Goal: Complete Application Form: Complete application form

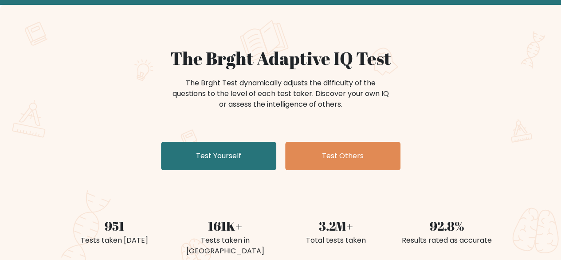
scroll to position [44, 0]
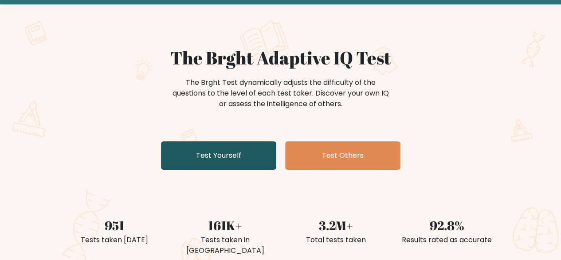
click at [234, 157] on link "Test Yourself" at bounding box center [218, 155] width 115 height 28
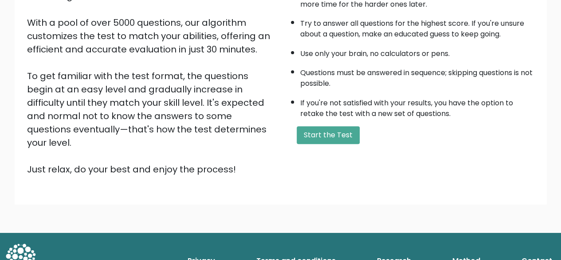
scroll to position [146, 0]
click at [345, 134] on button "Start the Test" at bounding box center [328, 135] width 63 height 18
click at [332, 134] on button "Start the Test" at bounding box center [328, 135] width 63 height 18
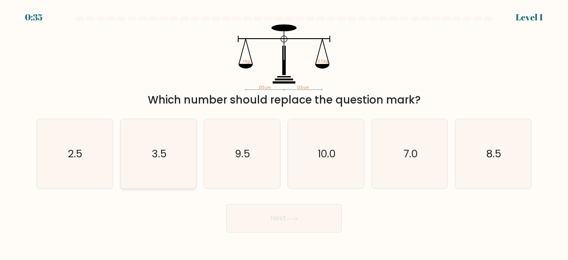
click at [161, 149] on text "3.5" at bounding box center [159, 153] width 15 height 15
click at [284, 132] on input "b. 3.5" at bounding box center [284, 131] width 0 height 2
radio input "true"
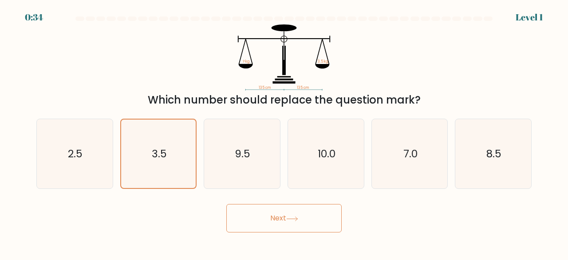
click at [282, 222] on button "Next" at bounding box center [283, 218] width 115 height 28
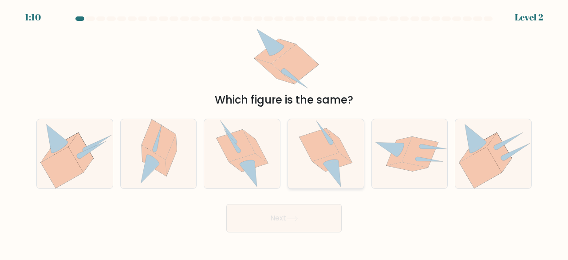
click at [332, 160] on icon at bounding box center [331, 161] width 16 height 5
click at [284, 132] on input "d." at bounding box center [284, 131] width 0 height 2
radio input "true"
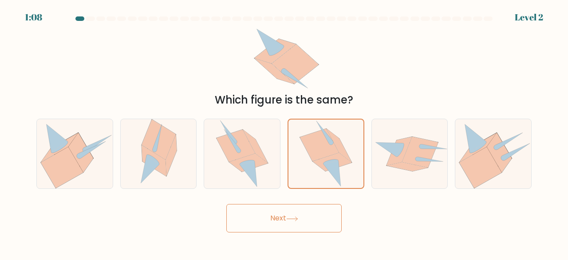
click at [271, 213] on button "Next" at bounding box center [283, 218] width 115 height 28
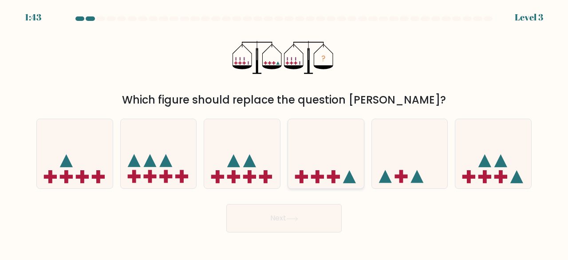
click at [320, 174] on icon at bounding box center [326, 153] width 76 height 63
click at [284, 132] on input "d." at bounding box center [284, 131] width 0 height 2
radio input "true"
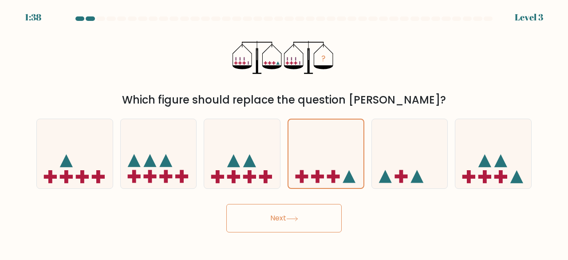
click at [286, 221] on button "Next" at bounding box center [283, 218] width 115 height 28
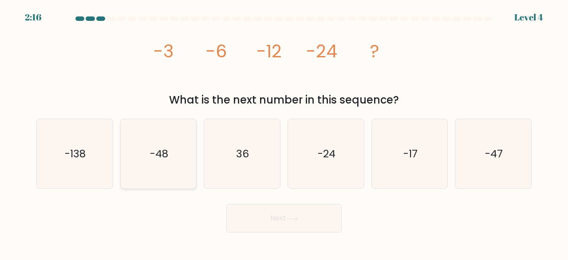
click at [178, 154] on icon "-48" at bounding box center [159, 154] width 70 height 70
click at [284, 132] on input "b. -48" at bounding box center [284, 131] width 0 height 2
radio input "true"
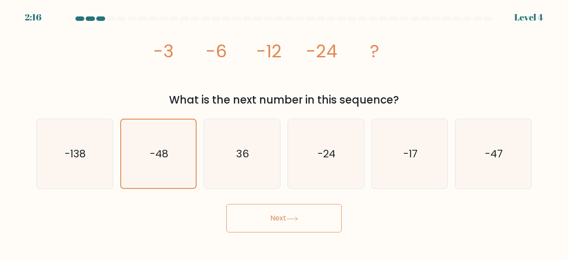
click at [292, 228] on button "Next" at bounding box center [283, 218] width 115 height 28
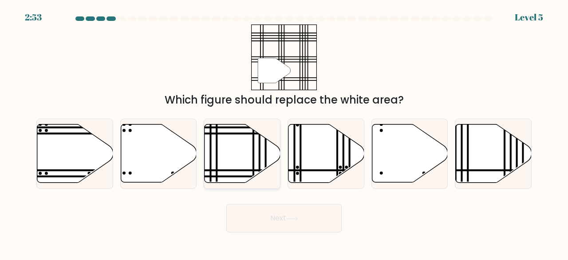
click at [250, 143] on icon at bounding box center [243, 153] width 76 height 58
click at [284, 132] on input "c." at bounding box center [284, 131] width 0 height 2
radio input "true"
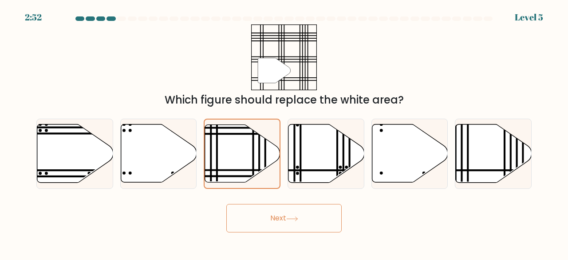
click at [281, 226] on button "Next" at bounding box center [283, 218] width 115 height 28
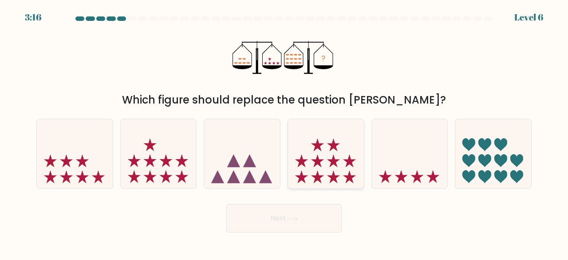
click at [336, 156] on icon at bounding box center [326, 153] width 76 height 63
click at [284, 132] on input "d." at bounding box center [284, 131] width 0 height 2
radio input "true"
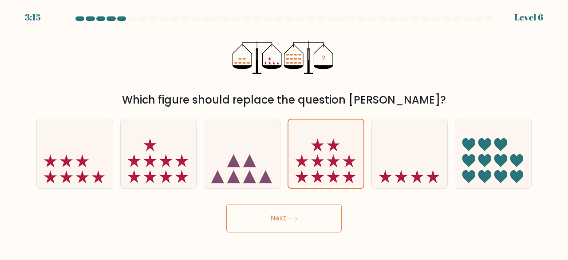
click at [304, 215] on button "Next" at bounding box center [283, 218] width 115 height 28
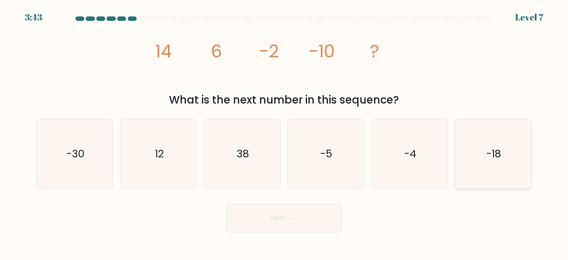
click at [461, 166] on icon "-18" at bounding box center [493, 154] width 70 height 70
click at [284, 132] on input "f. -18" at bounding box center [284, 131] width 0 height 2
radio input "true"
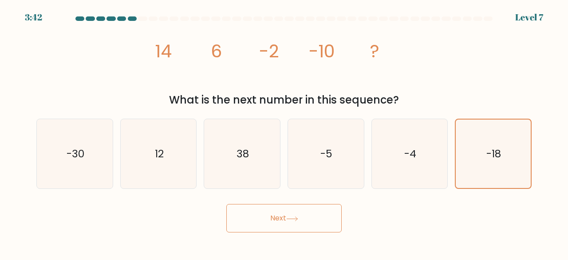
click at [299, 215] on button "Next" at bounding box center [283, 218] width 115 height 28
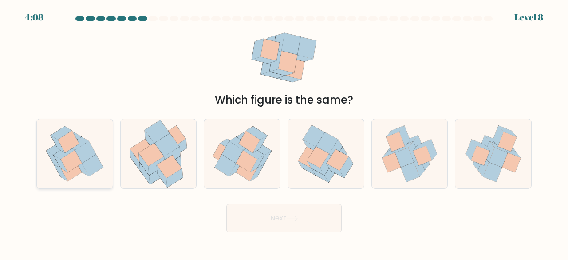
click at [97, 152] on icon at bounding box center [74, 154] width 69 height 70
click at [284, 132] on input "a." at bounding box center [284, 131] width 0 height 2
radio input "true"
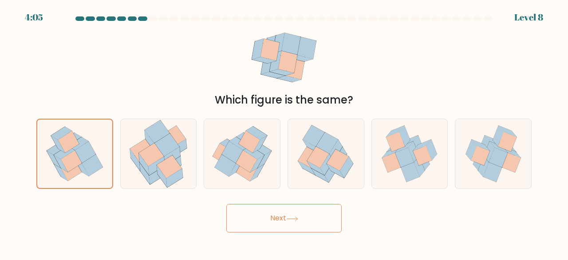
click at [254, 213] on button "Next" at bounding box center [283, 218] width 115 height 28
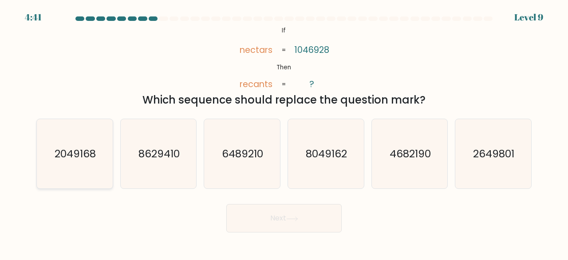
click at [99, 152] on icon "2049168" at bounding box center [75, 154] width 70 height 70
click at [284, 132] on input "a. 2049168" at bounding box center [284, 131] width 0 height 2
radio input "true"
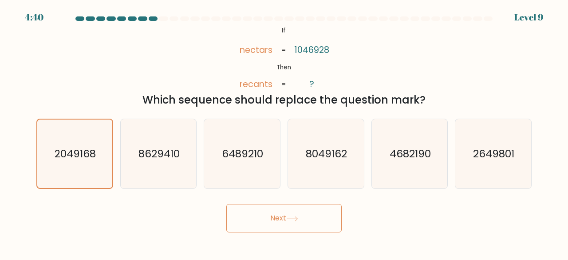
click at [283, 209] on button "Next" at bounding box center [283, 218] width 115 height 28
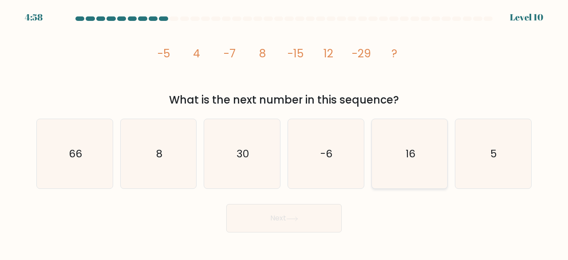
click at [399, 170] on icon "16" at bounding box center [410, 154] width 70 height 70
click at [284, 132] on input "e. 16" at bounding box center [284, 131] width 0 height 2
radio input "true"
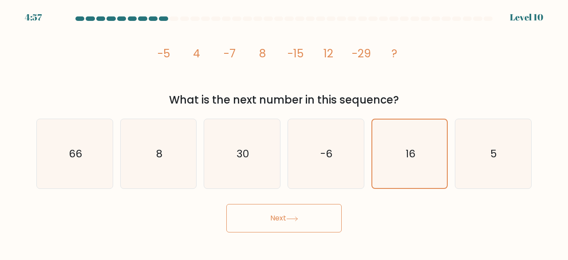
click at [306, 221] on button "Next" at bounding box center [283, 218] width 115 height 28
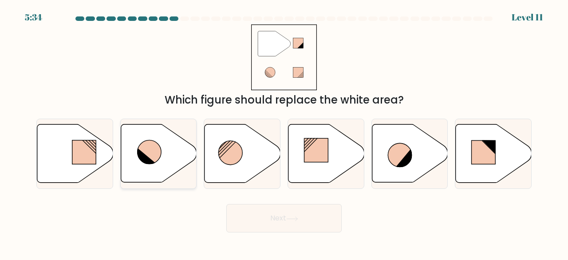
click at [159, 150] on icon at bounding box center [150, 152] width 24 height 24
click at [284, 132] on input "b." at bounding box center [284, 131] width 0 height 2
radio input "true"
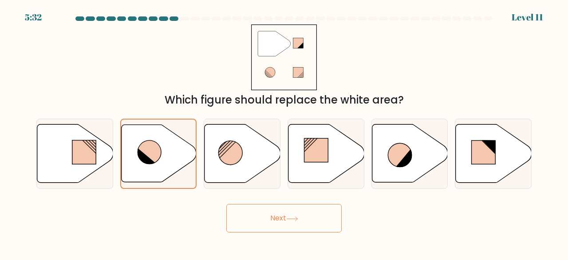
click at [287, 222] on button "Next" at bounding box center [283, 218] width 115 height 28
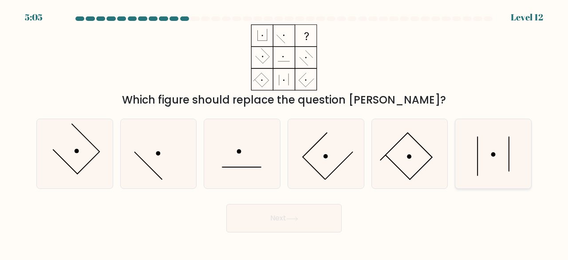
click at [499, 163] on icon at bounding box center [493, 154] width 70 height 70
click at [284, 132] on input "f." at bounding box center [284, 131] width 0 height 2
radio input "true"
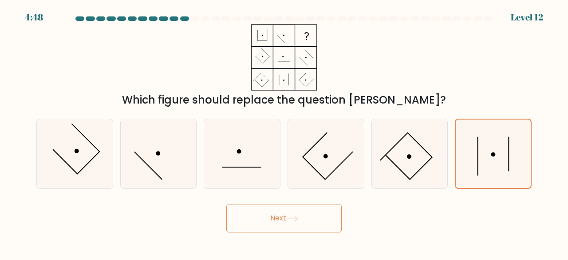
click at [285, 219] on button "Next" at bounding box center [283, 218] width 115 height 28
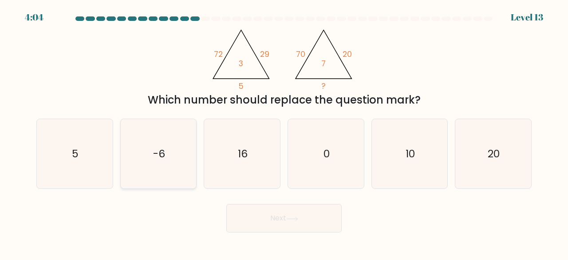
click at [161, 159] on text "-6" at bounding box center [159, 153] width 12 height 15
click at [284, 132] on input "b. -6" at bounding box center [284, 131] width 0 height 2
radio input "true"
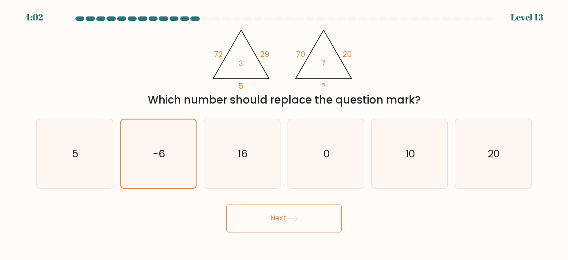
click at [285, 239] on body "4:02 Level 13" at bounding box center [284, 130] width 568 height 260
click at [288, 225] on button "Next" at bounding box center [283, 218] width 115 height 28
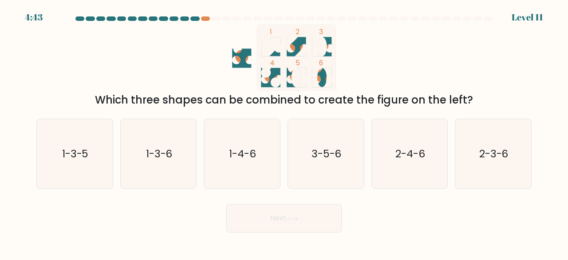
click at [410, 64] on div "1 2 3 4 5 6 Which three shapes can be combined to create the figure on the left?" at bounding box center [284, 65] width 506 height 83
click at [336, 155] on text "3-5-6" at bounding box center [327, 153] width 30 height 15
click at [284, 132] on input "d. 3-5-6" at bounding box center [284, 131] width 0 height 2
radio input "true"
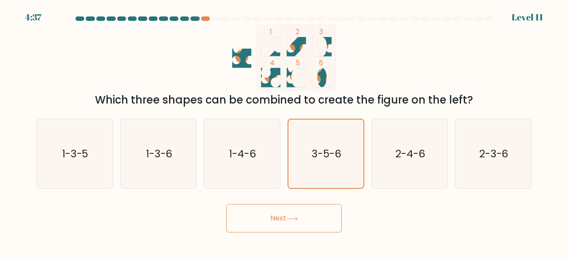
click at [301, 212] on button "Next" at bounding box center [283, 218] width 115 height 28
click at [283, 209] on button "Next" at bounding box center [283, 218] width 115 height 28
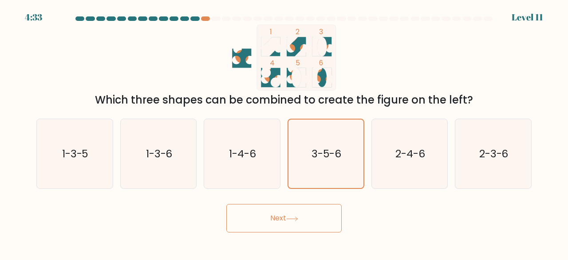
click at [281, 213] on button "Next" at bounding box center [283, 218] width 115 height 28
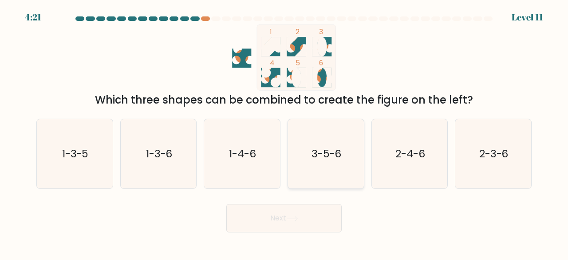
click at [330, 159] on text "3-5-6" at bounding box center [327, 153] width 30 height 15
click at [284, 132] on input "d. 3-5-6" at bounding box center [284, 131] width 0 height 2
radio input "true"
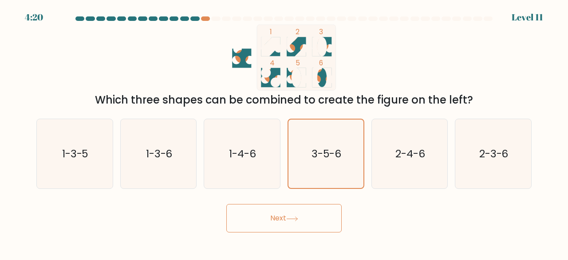
click at [304, 217] on button "Next" at bounding box center [283, 218] width 115 height 28
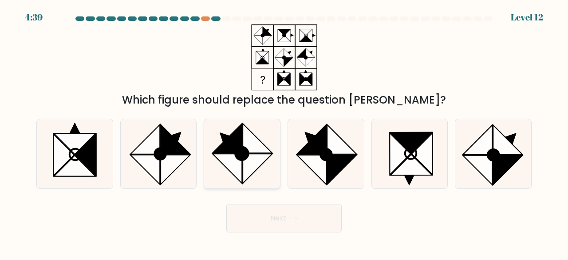
click at [261, 152] on icon at bounding box center [257, 137] width 29 height 29
click at [284, 132] on input "c." at bounding box center [284, 131] width 0 height 2
radio input "true"
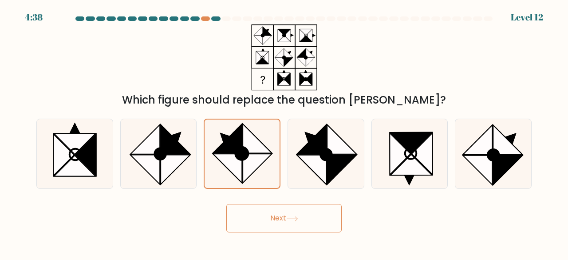
click at [301, 222] on button "Next" at bounding box center [283, 218] width 115 height 28
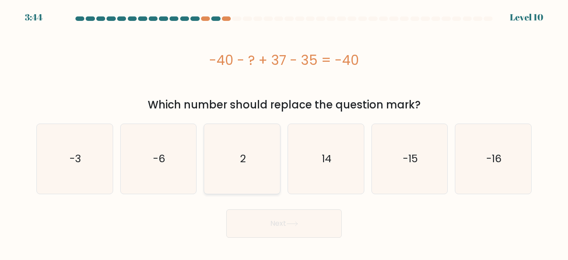
click at [239, 129] on icon "2" at bounding box center [242, 159] width 70 height 70
click at [284, 130] on input "c. 2" at bounding box center [284, 131] width 0 height 2
radio input "true"
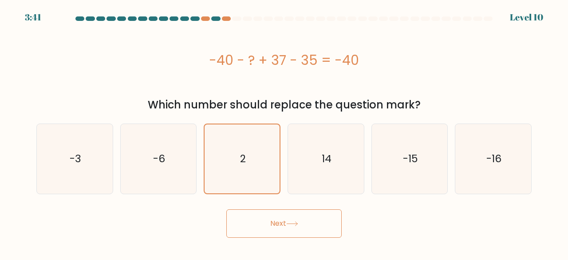
click at [310, 216] on button "Next" at bounding box center [283, 223] width 115 height 28
click at [295, 219] on button "Next" at bounding box center [283, 223] width 115 height 28
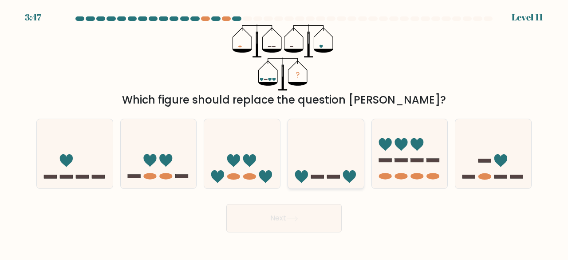
click at [316, 130] on icon at bounding box center [326, 153] width 76 height 63
click at [284, 130] on input "d." at bounding box center [284, 131] width 0 height 2
radio input "true"
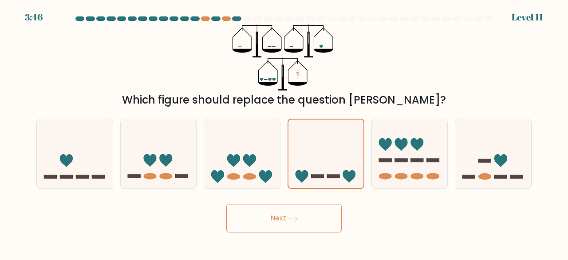
click at [284, 226] on button "Next" at bounding box center [283, 218] width 115 height 28
click at [286, 210] on button "Next" at bounding box center [283, 218] width 115 height 28
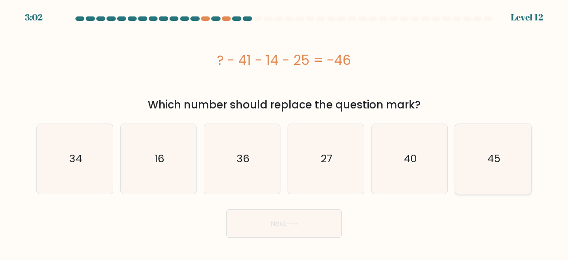
click at [477, 156] on icon "45" at bounding box center [493, 159] width 70 height 70
click at [284, 132] on input "f. 45" at bounding box center [284, 131] width 0 height 2
radio input "true"
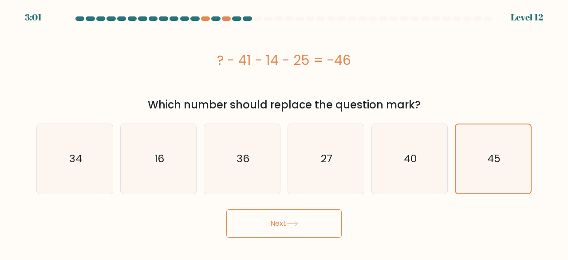
click at [263, 221] on button "Next" at bounding box center [283, 223] width 115 height 28
click at [272, 221] on button "Next" at bounding box center [283, 223] width 115 height 28
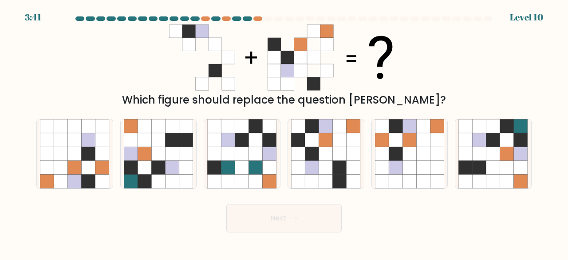
click at [272, 221] on button "Next" at bounding box center [283, 218] width 115 height 28
click at [412, 56] on div "Which figure should replace the question mark?" at bounding box center [284, 65] width 506 height 83
click at [356, 156] on icon at bounding box center [354, 154] width 14 height 14
click at [284, 132] on input "d." at bounding box center [284, 131] width 0 height 2
radio input "true"
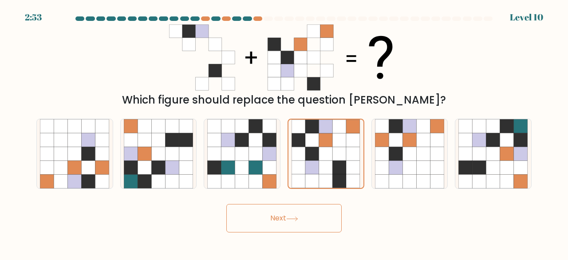
drag, startPoint x: 276, startPoint y: 208, endPoint x: 216, endPoint y: 223, distance: 61.8
click at [216, 223] on div "Next" at bounding box center [284, 215] width 506 height 33
click at [254, 210] on button "Next" at bounding box center [283, 218] width 115 height 28
click at [284, 216] on button "Next" at bounding box center [283, 218] width 115 height 28
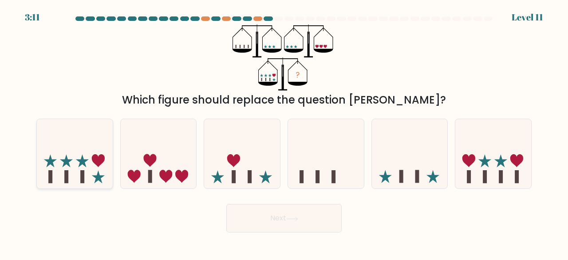
click at [96, 142] on icon at bounding box center [75, 153] width 76 height 63
click at [284, 132] on input "a." at bounding box center [284, 131] width 0 height 2
radio input "true"
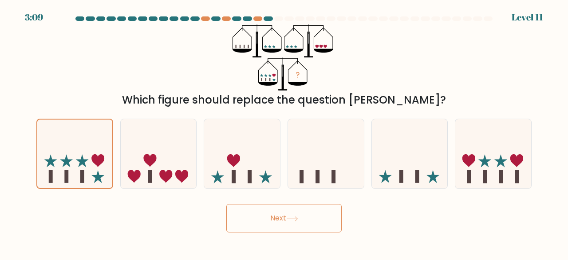
click at [280, 221] on button "Next" at bounding box center [283, 218] width 115 height 28
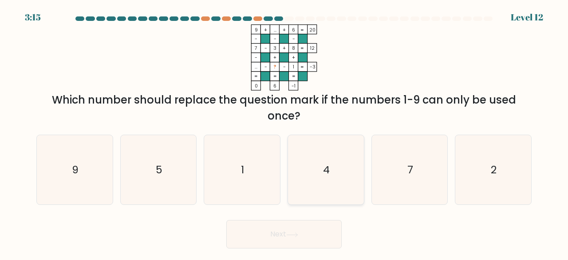
click at [334, 140] on icon "4" at bounding box center [326, 170] width 70 height 70
click at [284, 132] on input "d. 4" at bounding box center [284, 131] width 0 height 2
radio input "true"
click at [272, 238] on button "Next" at bounding box center [283, 234] width 115 height 28
click at [275, 230] on button "Next" at bounding box center [283, 234] width 115 height 28
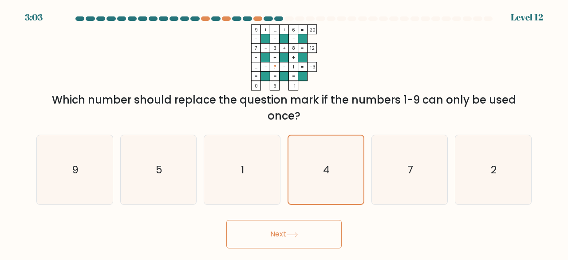
click at [275, 230] on button "Next" at bounding box center [283, 234] width 115 height 28
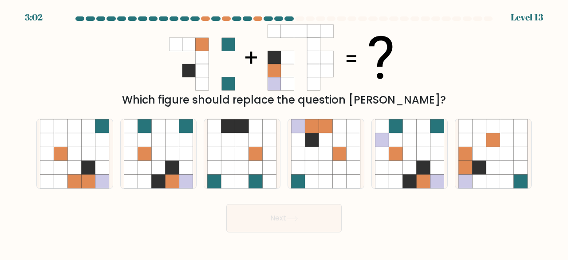
click at [275, 230] on button "Next" at bounding box center [283, 218] width 115 height 28
click at [420, 89] on div "Which figure should replace the question mark?" at bounding box center [284, 65] width 506 height 83
click at [129, 173] on icon at bounding box center [131, 168] width 14 height 14
click at [284, 132] on input "b." at bounding box center [284, 131] width 0 height 2
radio input "true"
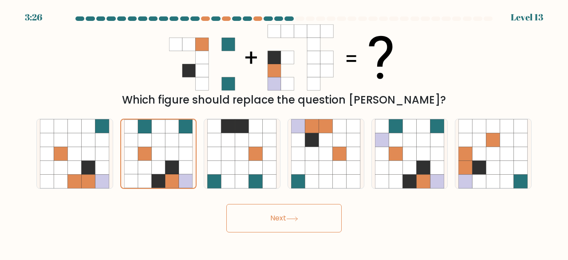
click at [284, 214] on button "Next" at bounding box center [283, 218] width 115 height 28
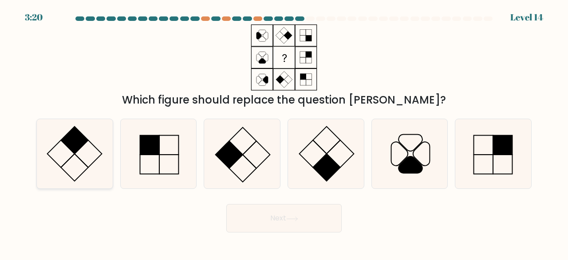
click at [56, 126] on icon at bounding box center [75, 154] width 70 height 70
click at [284, 130] on input "a." at bounding box center [284, 131] width 0 height 2
radio input "true"
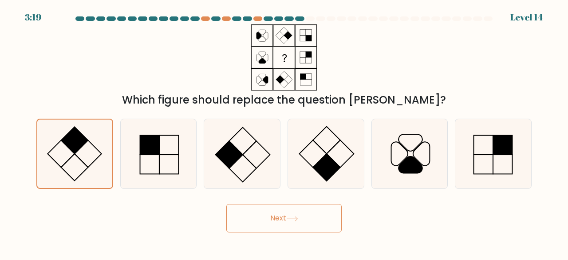
click at [257, 223] on button "Next" at bounding box center [283, 218] width 115 height 28
click at [276, 217] on button "Next" at bounding box center [283, 218] width 115 height 28
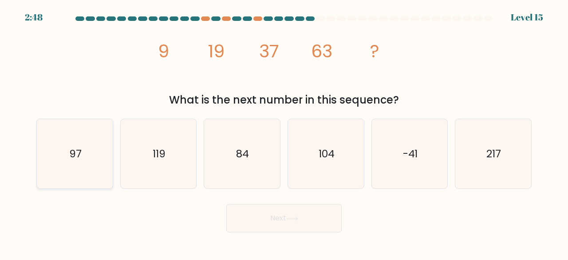
click at [59, 142] on icon "97" at bounding box center [75, 154] width 70 height 70
click at [284, 132] on input "a. 97" at bounding box center [284, 131] width 0 height 2
radio input "true"
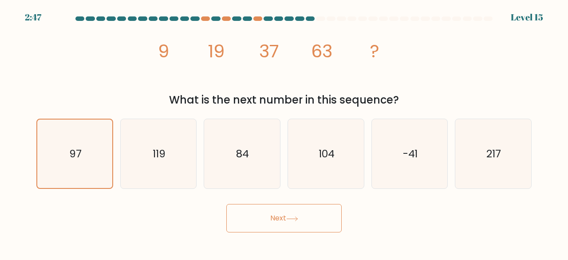
click at [263, 213] on button "Next" at bounding box center [283, 218] width 115 height 28
click at [296, 228] on button "Next" at bounding box center [283, 218] width 115 height 28
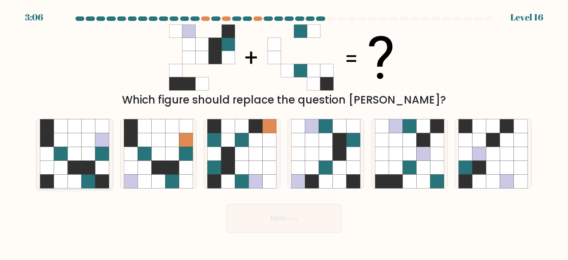
click at [50, 139] on icon at bounding box center [47, 140] width 14 height 14
click at [284, 132] on input "a." at bounding box center [284, 131] width 0 height 2
radio input "true"
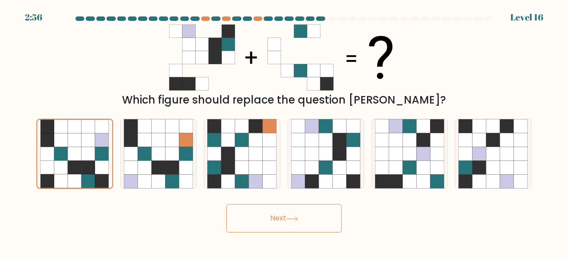
click at [268, 233] on body "2:56 Level 16" at bounding box center [284, 130] width 568 height 260
click at [324, 214] on button "Next" at bounding box center [283, 218] width 115 height 28
click at [306, 213] on button "Next" at bounding box center [283, 218] width 115 height 28
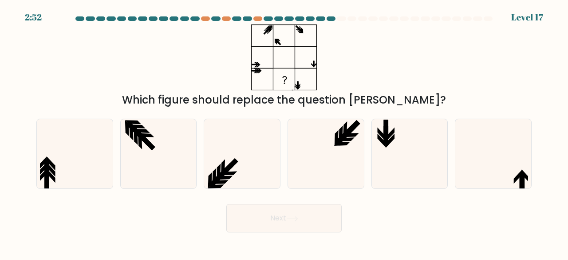
drag, startPoint x: 306, startPoint y: 213, endPoint x: 288, endPoint y: 265, distance: 55.4
click at [288, 259] on html "2:52 Level 17" at bounding box center [284, 130] width 568 height 260
click at [60, 147] on icon at bounding box center [75, 154] width 70 height 70
click at [284, 132] on input "a." at bounding box center [284, 131] width 0 height 2
radio input "true"
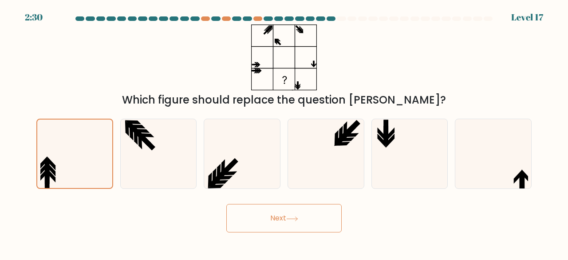
click at [304, 223] on button "Next" at bounding box center [283, 218] width 115 height 28
click at [305, 226] on button "Next" at bounding box center [283, 218] width 115 height 28
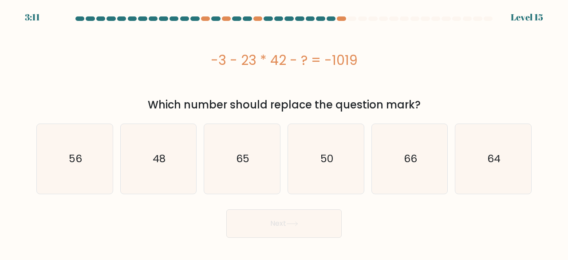
click at [301, 221] on button "Next" at bounding box center [283, 223] width 115 height 28
click at [197, 235] on div "Next" at bounding box center [284, 221] width 506 height 33
click at [80, 181] on icon "56" at bounding box center [75, 159] width 70 height 70
click at [284, 132] on input "a. 56" at bounding box center [284, 131] width 0 height 2
radio input "true"
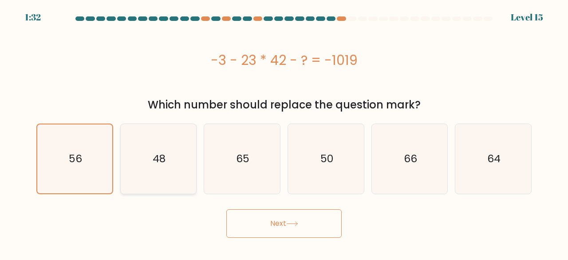
click at [146, 169] on icon "48" at bounding box center [159, 159] width 70 height 70
click at [284, 132] on input "b. 48" at bounding box center [284, 131] width 0 height 2
radio input "true"
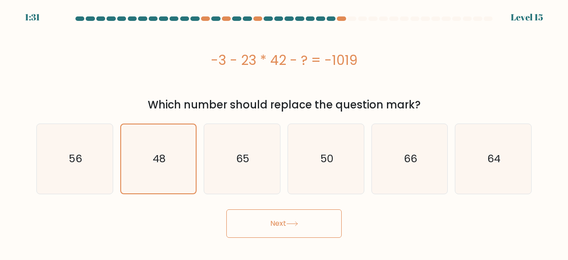
click at [272, 220] on button "Next" at bounding box center [283, 223] width 115 height 28
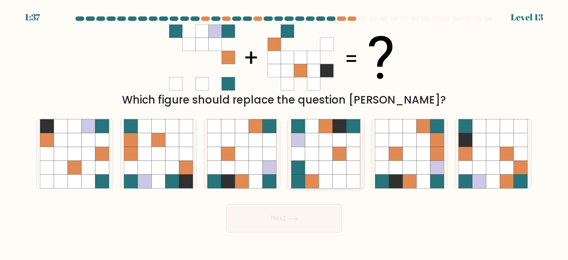
click at [326, 149] on icon at bounding box center [326, 154] width 14 height 14
click at [284, 132] on input "d." at bounding box center [284, 131] width 0 height 2
radio input "true"
click at [287, 218] on button "Next" at bounding box center [283, 218] width 115 height 28
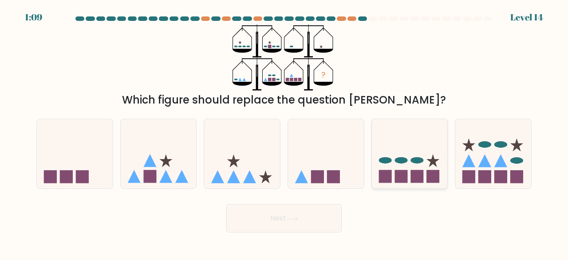
click at [404, 146] on icon at bounding box center [410, 153] width 76 height 63
click at [284, 132] on input "e." at bounding box center [284, 131] width 0 height 2
radio input "true"
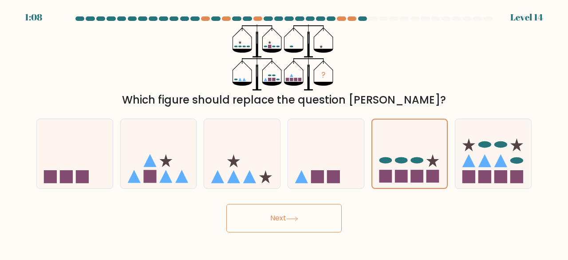
click at [298, 221] on icon at bounding box center [292, 218] width 12 height 5
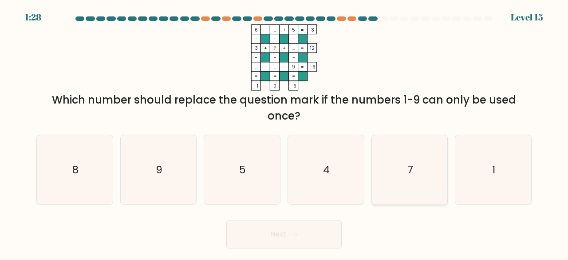
click at [389, 139] on icon "7" at bounding box center [410, 170] width 70 height 70
click at [284, 132] on input "e. 7" at bounding box center [284, 131] width 0 height 2
radio input "true"
click at [277, 232] on button "Next" at bounding box center [283, 234] width 115 height 28
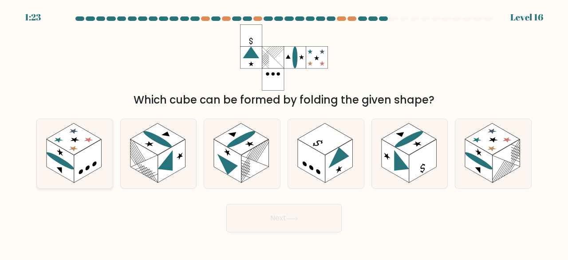
click at [67, 163] on ellipse at bounding box center [61, 161] width 28 height 23
click at [284, 132] on input "a." at bounding box center [284, 131] width 0 height 2
radio input "true"
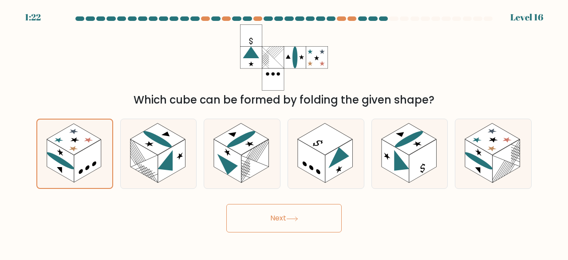
click at [237, 213] on button "Next" at bounding box center [283, 218] width 115 height 28
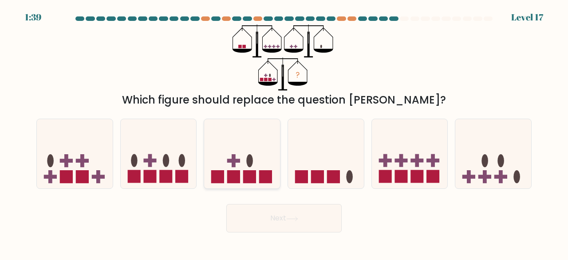
click at [215, 156] on icon at bounding box center [242, 153] width 76 height 63
click at [284, 132] on input "c." at bounding box center [284, 131] width 0 height 2
radio input "true"
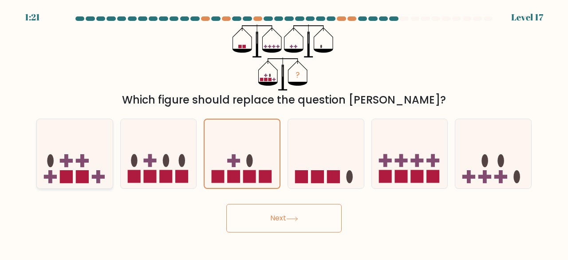
click at [64, 174] on rect at bounding box center [66, 176] width 13 height 13
click at [284, 132] on input "a." at bounding box center [284, 131] width 0 height 2
radio input "true"
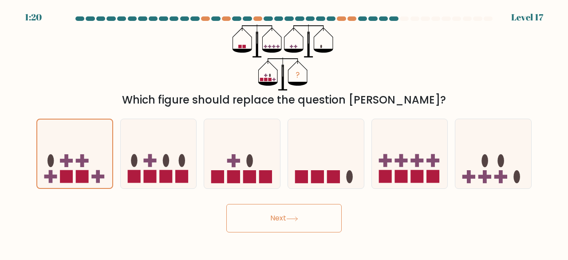
click at [290, 219] on icon at bounding box center [292, 218] width 12 height 5
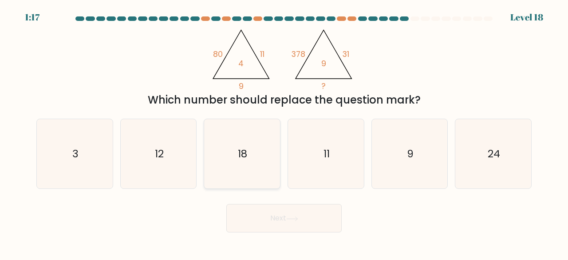
click at [245, 162] on icon "18" at bounding box center [242, 154] width 70 height 70
click at [284, 132] on input "c. 18" at bounding box center [284, 131] width 0 height 2
radio input "true"
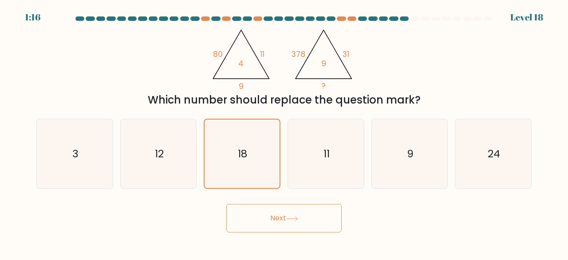
click at [272, 219] on button "Next" at bounding box center [283, 218] width 115 height 28
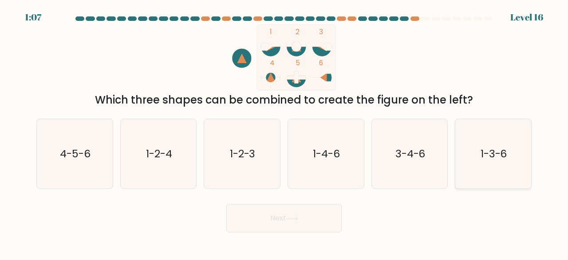
click at [471, 141] on icon "1-3-6" at bounding box center [493, 154] width 70 height 70
click at [284, 132] on input "f. 1-3-6" at bounding box center [284, 131] width 0 height 2
radio input "true"
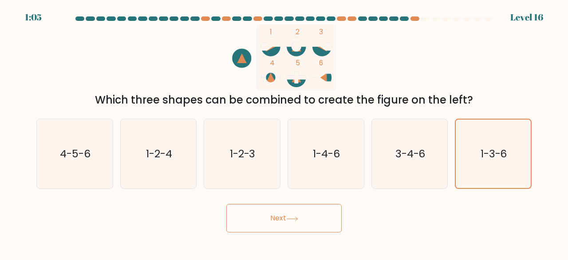
click at [288, 225] on button "Next" at bounding box center [283, 218] width 115 height 28
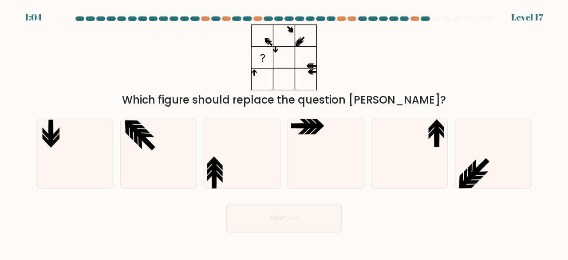
click at [288, 225] on button "Next" at bounding box center [283, 218] width 115 height 28
click at [182, 222] on div "Next" at bounding box center [284, 215] width 506 height 33
click at [249, 151] on icon at bounding box center [242, 154] width 70 height 70
click at [284, 132] on input "c." at bounding box center [284, 131] width 0 height 2
radio input "true"
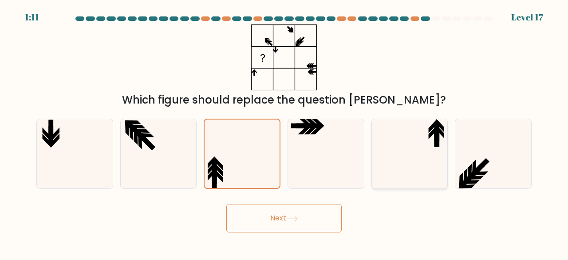
click at [389, 134] on icon at bounding box center [410, 154] width 70 height 70
click at [284, 132] on input "e." at bounding box center [284, 131] width 0 height 2
radio input "true"
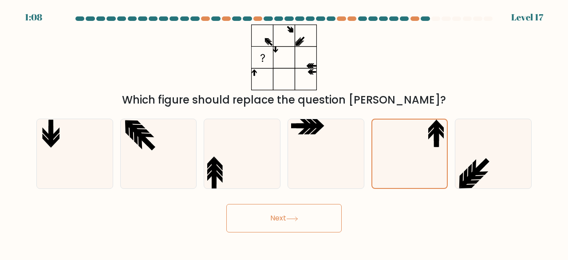
click at [312, 220] on button "Next" at bounding box center [283, 218] width 115 height 28
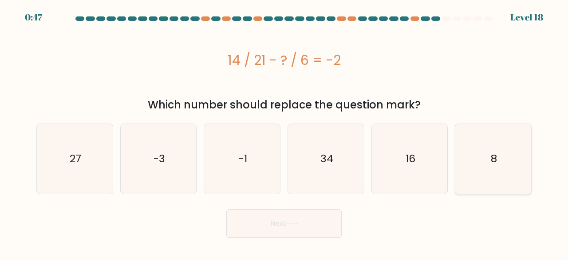
click at [501, 151] on icon "8" at bounding box center [493, 159] width 70 height 70
click at [284, 132] on input "f. 8" at bounding box center [284, 131] width 0 height 2
radio input "true"
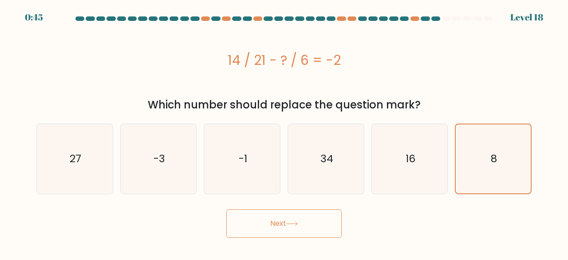
click at [280, 214] on button "Next" at bounding box center [283, 223] width 115 height 28
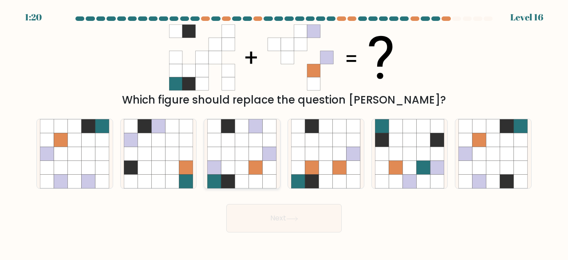
click at [231, 150] on icon at bounding box center [228, 154] width 14 height 14
click at [284, 132] on input "c." at bounding box center [284, 131] width 0 height 2
radio input "true"
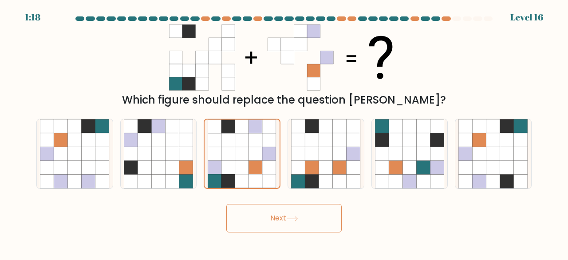
drag, startPoint x: 280, startPoint y: 222, endPoint x: 349, endPoint y: 65, distance: 171.3
click at [349, 65] on form at bounding box center [284, 124] width 568 height 216
click at [418, 125] on icon at bounding box center [424, 126] width 14 height 14
click at [284, 130] on input "e." at bounding box center [284, 131] width 0 height 2
radio input "true"
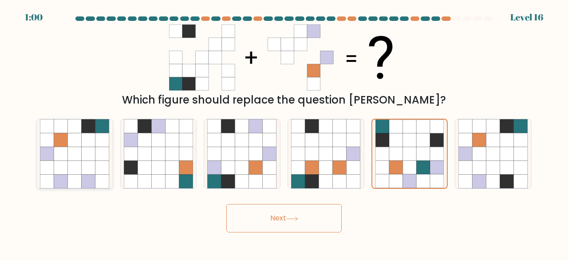
click at [44, 155] on icon at bounding box center [47, 154] width 14 height 14
click at [284, 132] on input "a." at bounding box center [284, 131] width 0 height 2
radio input "true"
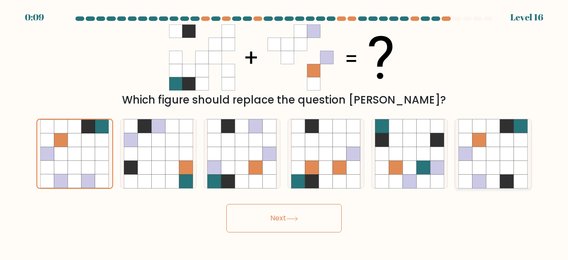
click at [509, 137] on icon at bounding box center [507, 140] width 14 height 14
click at [284, 132] on input "f." at bounding box center [284, 131] width 0 height 2
radio input "true"
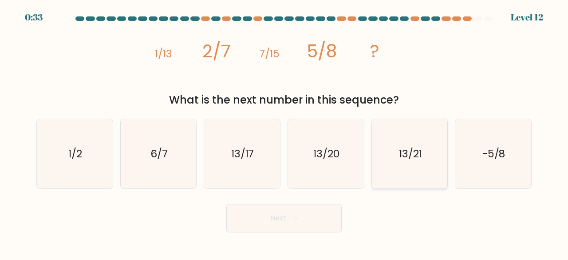
click at [383, 140] on icon "13/21" at bounding box center [410, 154] width 70 height 70
click at [284, 132] on input "e. 13/21" at bounding box center [284, 131] width 0 height 2
radio input "true"
click at [284, 211] on button "Next" at bounding box center [283, 218] width 115 height 28
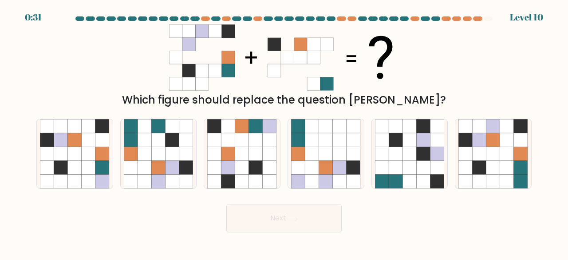
click at [284, 211] on button "Next" at bounding box center [283, 218] width 115 height 28
click at [256, 99] on div "Which figure should replace the question [PERSON_NAME]?" at bounding box center [284, 100] width 485 height 16
click at [518, 174] on icon at bounding box center [521, 168] width 14 height 14
click at [284, 132] on input "f." at bounding box center [284, 131] width 0 height 2
radio input "true"
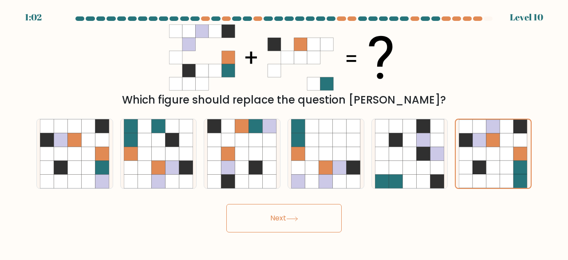
click at [278, 212] on button "Next" at bounding box center [283, 218] width 115 height 28
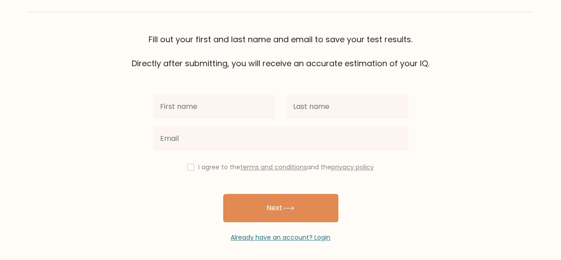
scroll to position [51, 0]
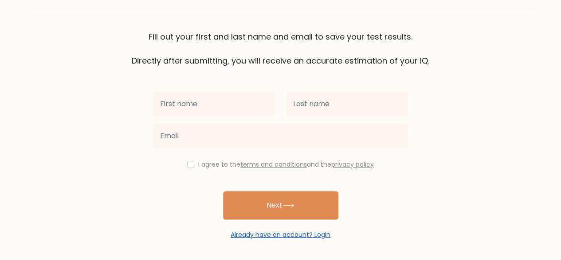
click at [286, 231] on link "Already have an account? Login" at bounding box center [281, 234] width 100 height 9
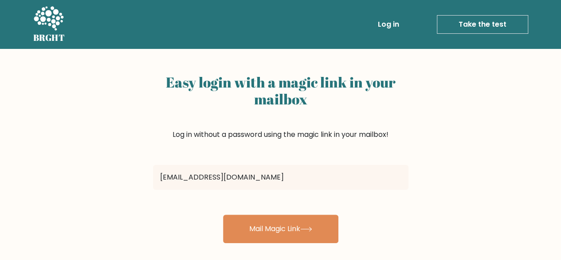
type input "[EMAIL_ADDRESS][DOMAIN_NAME]"
click at [223, 214] on button "Mail Magic Link" at bounding box center [280, 228] width 115 height 28
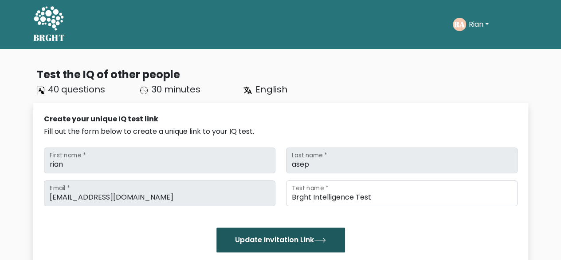
click at [307, 243] on button "Update Invitation Link" at bounding box center [281, 239] width 129 height 25
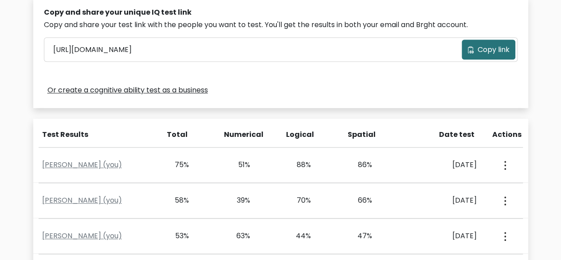
scroll to position [284, 0]
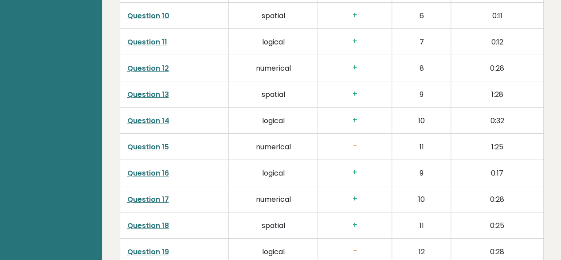
scroll to position [1650, 0]
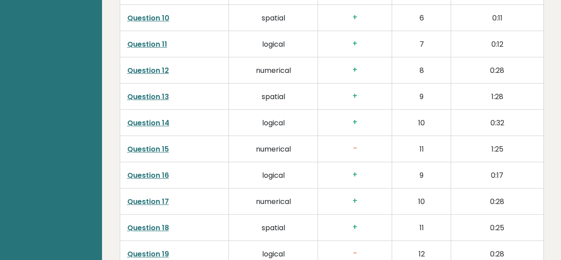
click at [134, 144] on link "Question 15" at bounding box center [148, 149] width 42 height 10
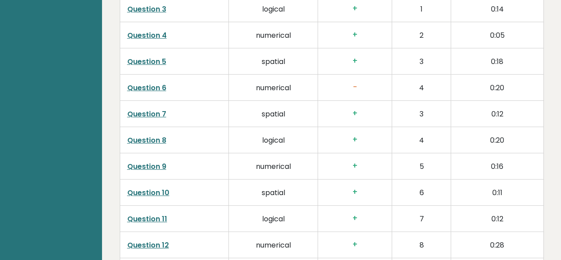
scroll to position [1474, 0]
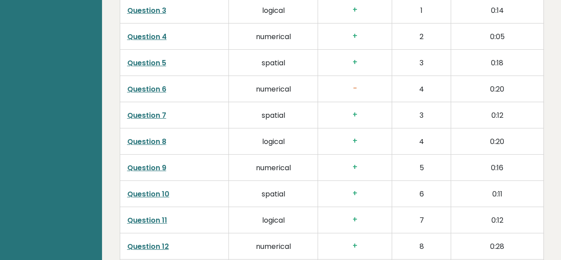
click at [154, 84] on link "Question 6" at bounding box center [146, 89] width 39 height 10
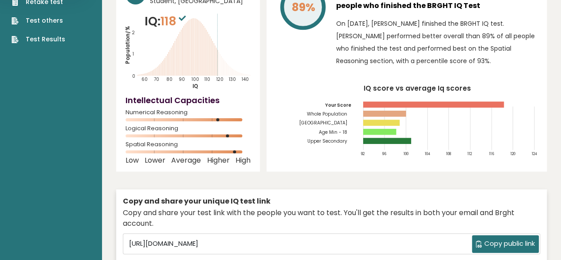
scroll to position [0, 0]
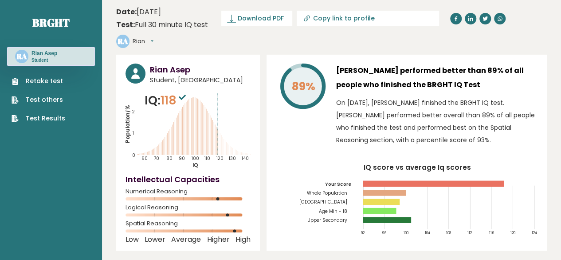
click at [51, 97] on link "Test others" at bounding box center [39, 99] width 54 height 9
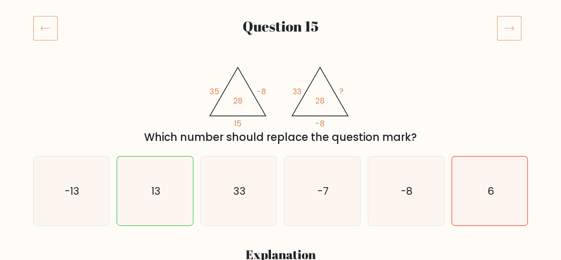
scroll to position [110, 0]
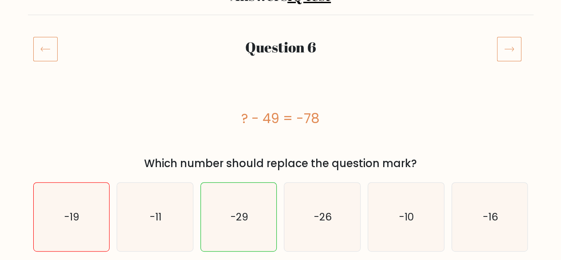
scroll to position [87, 0]
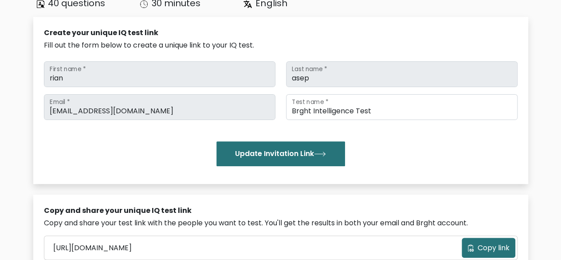
scroll to position [88, 0]
